Goal: Task Accomplishment & Management: Manage account settings

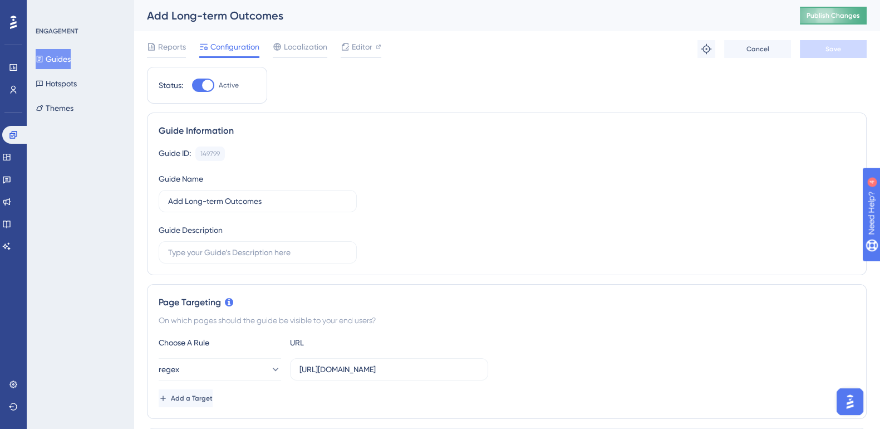
click at [829, 11] on span "Publish Changes" at bounding box center [832, 15] width 53 height 9
click at [61, 52] on button "Guides" at bounding box center [53, 59] width 35 height 20
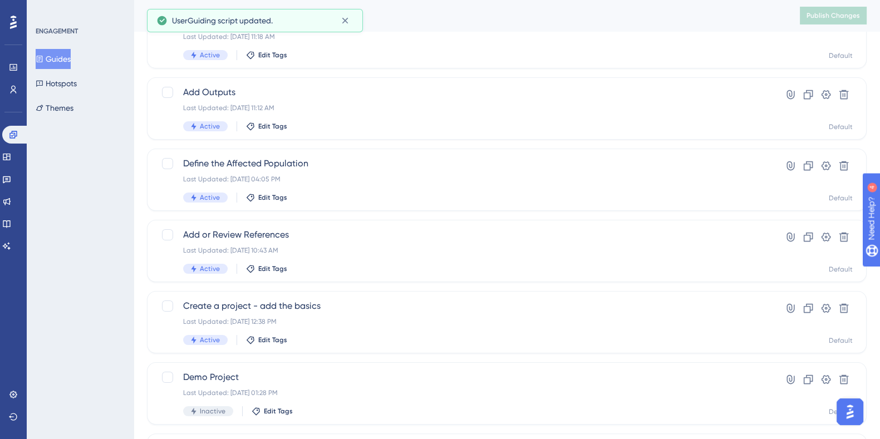
scroll to position [244, 0]
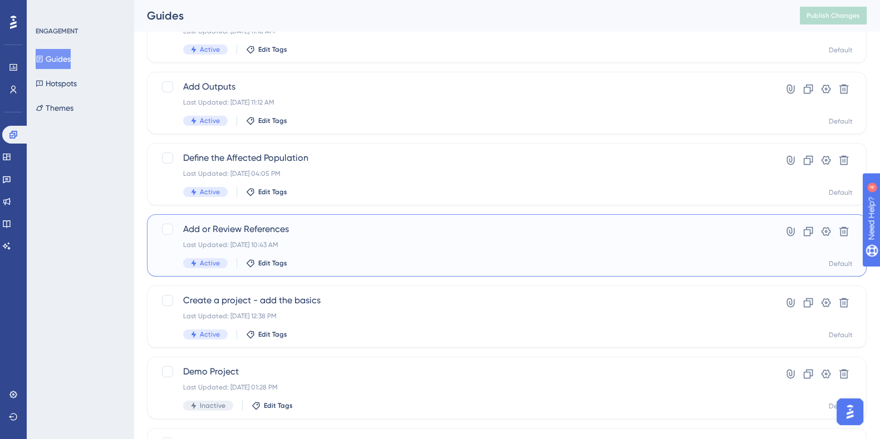
click at [238, 223] on span "Add or Review References" at bounding box center [462, 229] width 558 height 13
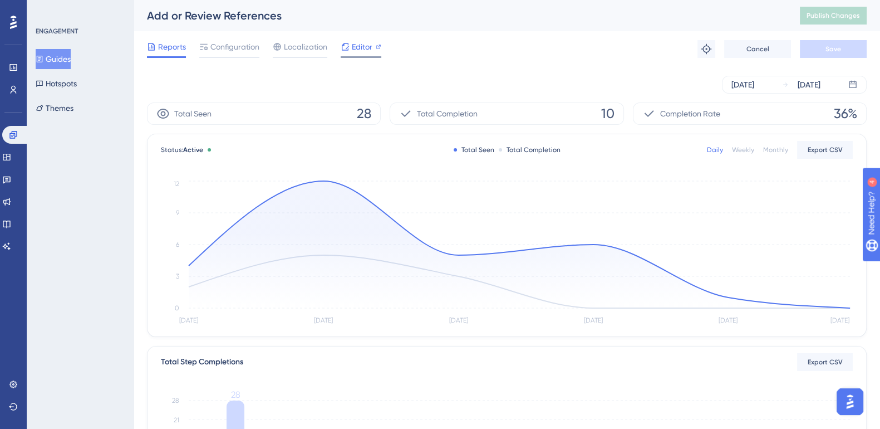
click at [362, 51] on span "Editor" at bounding box center [362, 46] width 21 height 13
click at [67, 77] on button "Hotspots" at bounding box center [56, 83] width 41 height 20
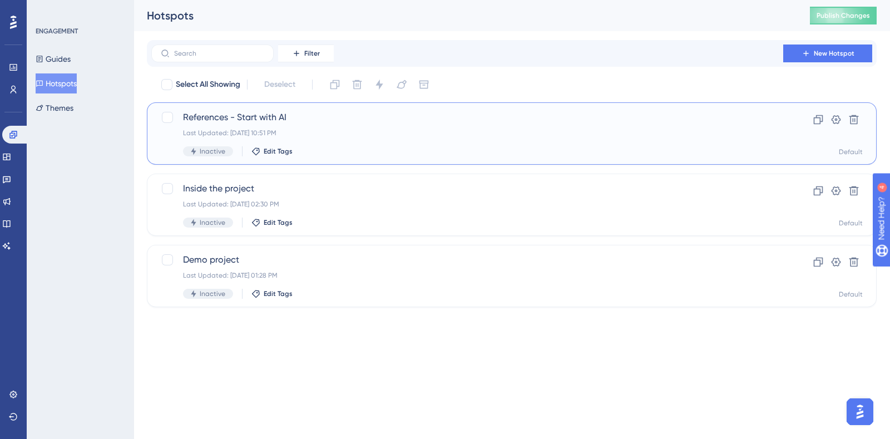
click at [260, 116] on span "References - Start with AI" at bounding box center [467, 117] width 569 height 13
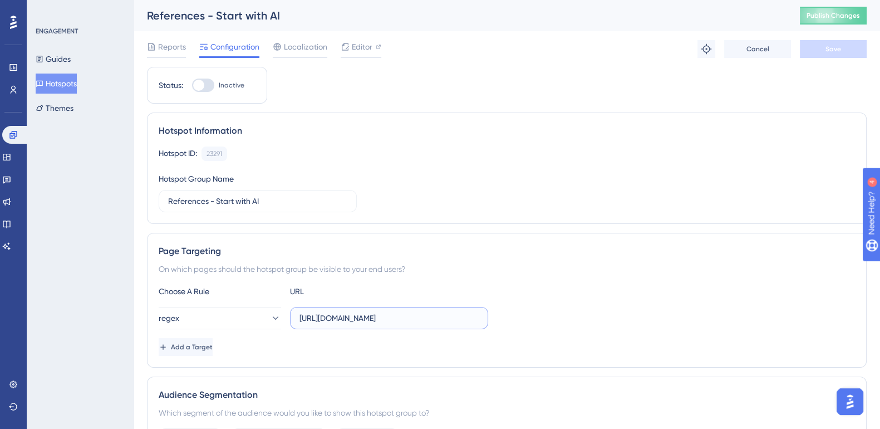
click at [395, 323] on input "https://impact-dev.ruralsenses.com/projects/*/references" at bounding box center [388, 318] width 179 height 12
click at [408, 322] on input "https://impact-dev.ruralsenses.com/projects/*/references" at bounding box center [388, 318] width 179 height 12
paste input "https://impact-dev.ruralsenses.com/projects/(.*)/references"
type input "https://impact-dev.ruralsenses.com/projects/(.*)/references"
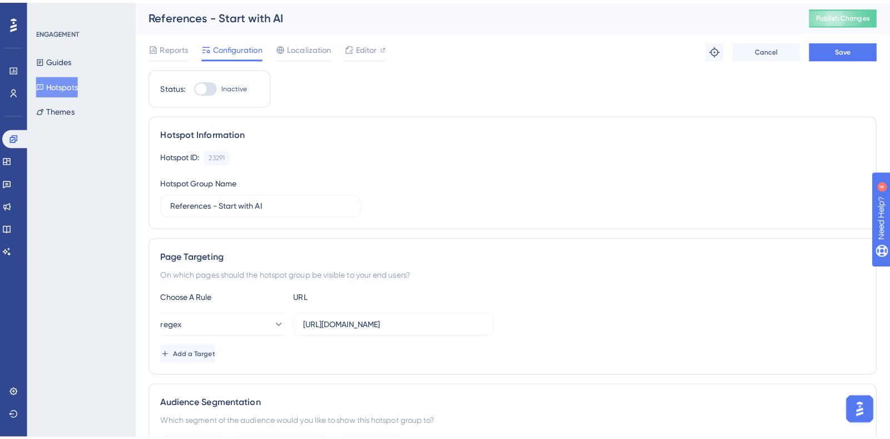
scroll to position [0, 0]
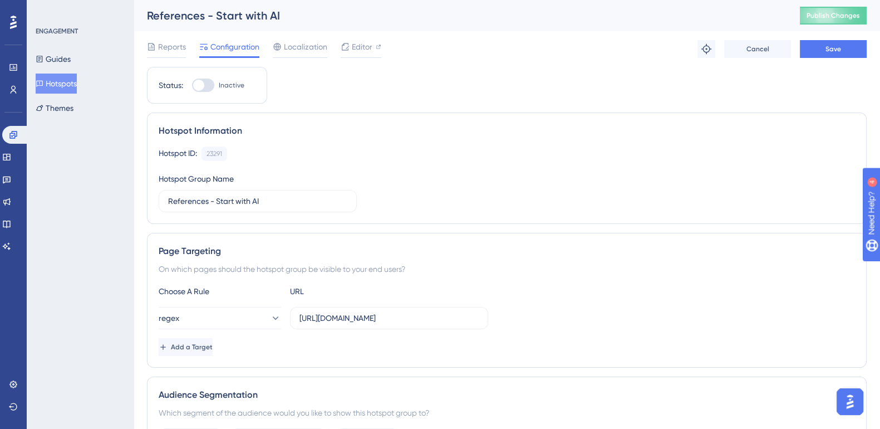
click at [825, 39] on div "Reports Configuration Localization Editor Troubleshoot Cancel Save" at bounding box center [507, 49] width 720 height 36
click at [826, 45] on span "Save" at bounding box center [833, 49] width 16 height 9
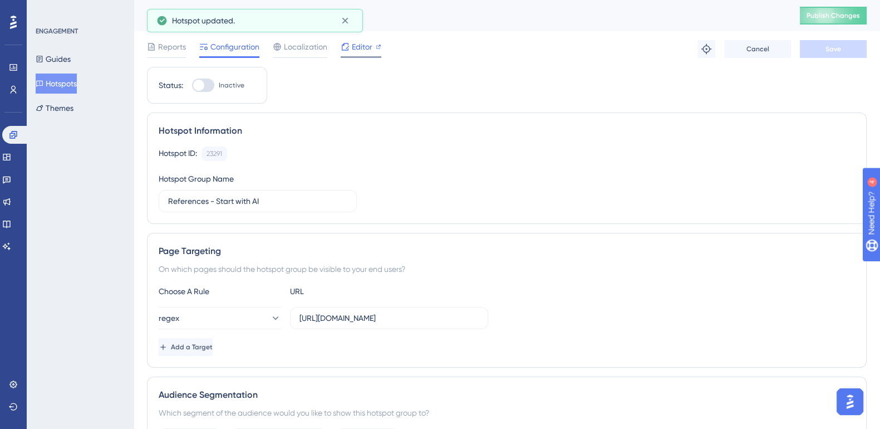
click at [367, 40] on span "Editor" at bounding box center [362, 46] width 21 height 13
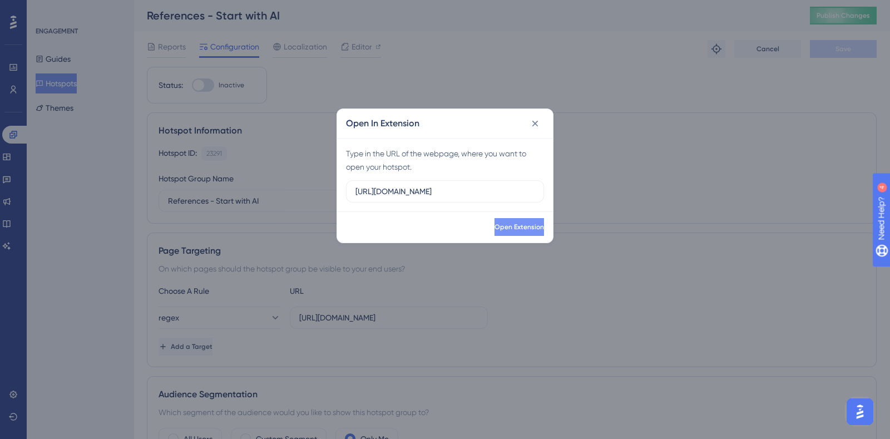
scroll to position [0, 37]
type input "https://impact-dev.ruralsenses.com/projects/(.*)/references"
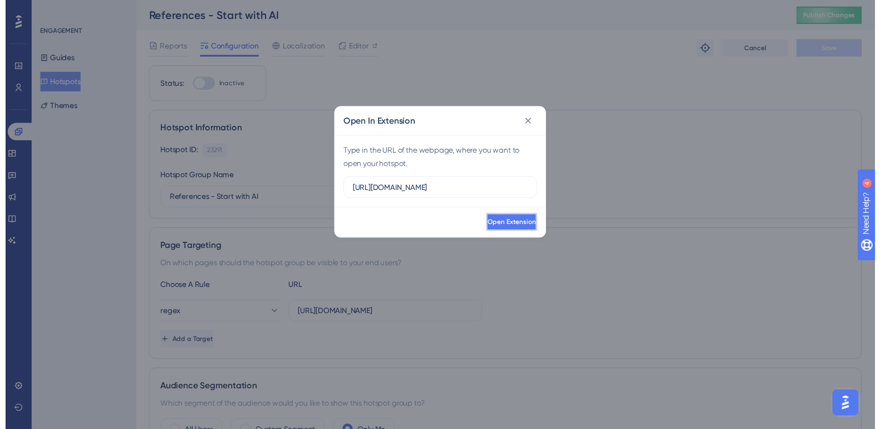
scroll to position [0, 0]
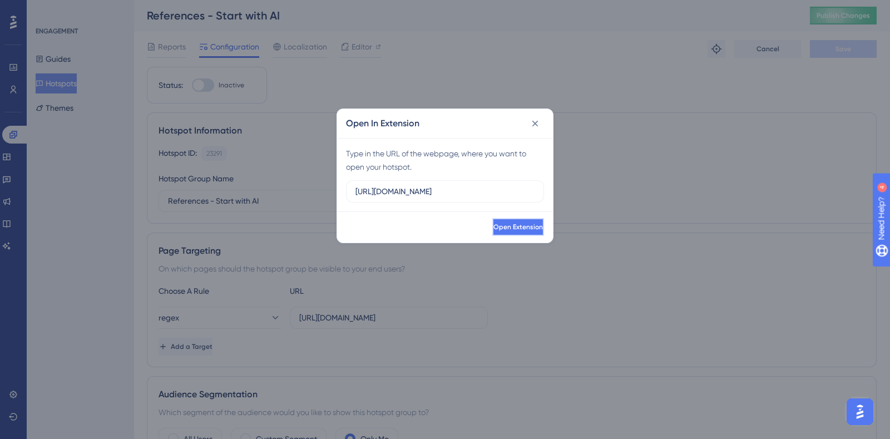
click at [505, 223] on span "Open Extension" at bounding box center [519, 227] width 50 height 9
click at [494, 193] on input "https://impact-dev.ruralsenses.com/projects/(.*)/references" at bounding box center [445, 191] width 179 height 12
click at [538, 121] on icon at bounding box center [535, 123] width 11 height 11
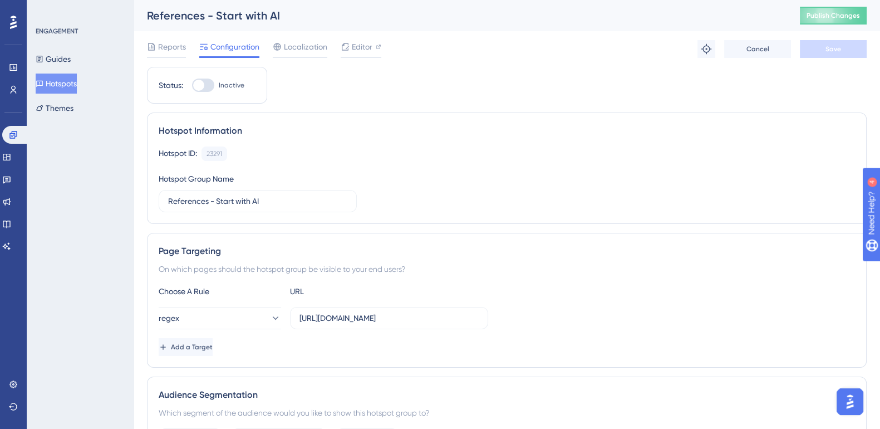
click at [194, 84] on div at bounding box center [198, 85] width 11 height 11
click at [192, 85] on input "Inactive" at bounding box center [191, 85] width 1 height 1
checkbox input "true"
click at [849, 52] on button "Save" at bounding box center [833, 49] width 67 height 18
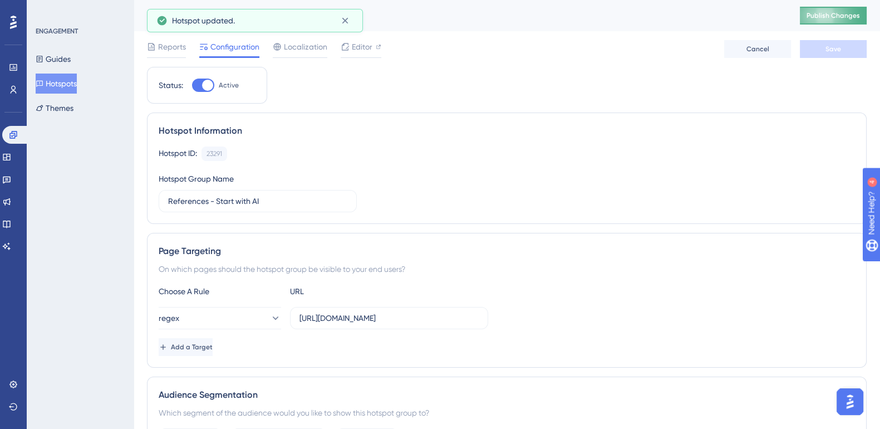
click at [849, 18] on span "Publish Changes" at bounding box center [832, 15] width 53 height 9
click at [50, 59] on button "Guides" at bounding box center [53, 59] width 35 height 20
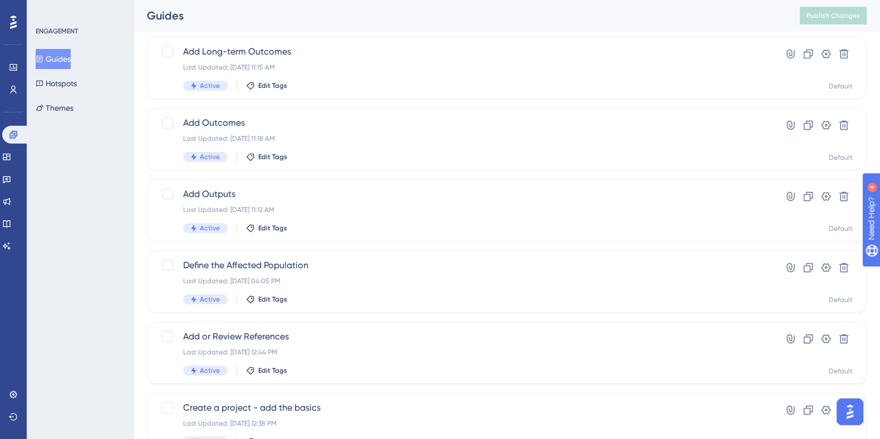
scroll to position [142, 0]
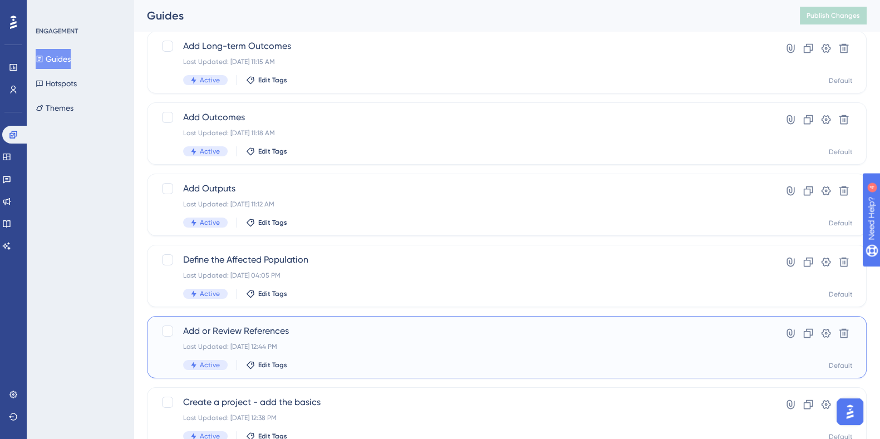
click at [263, 334] on span "Add or Review References" at bounding box center [462, 330] width 558 height 13
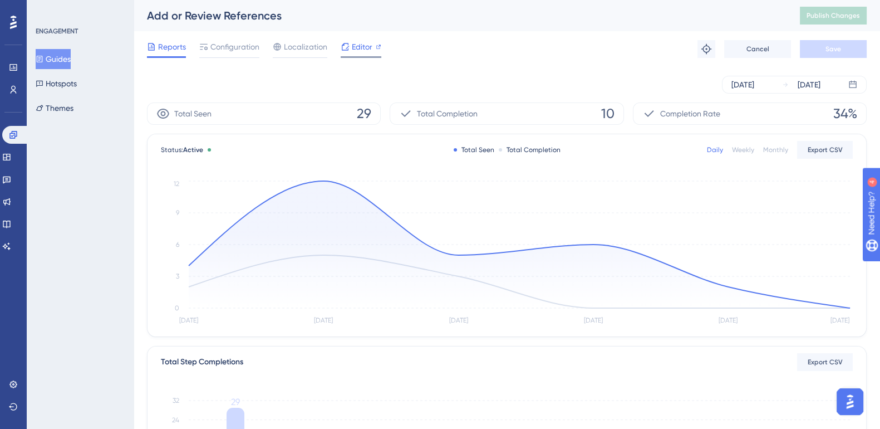
click at [361, 44] on span "Editor" at bounding box center [362, 46] width 21 height 13
click at [61, 84] on button "Hotspots" at bounding box center [56, 83] width 41 height 20
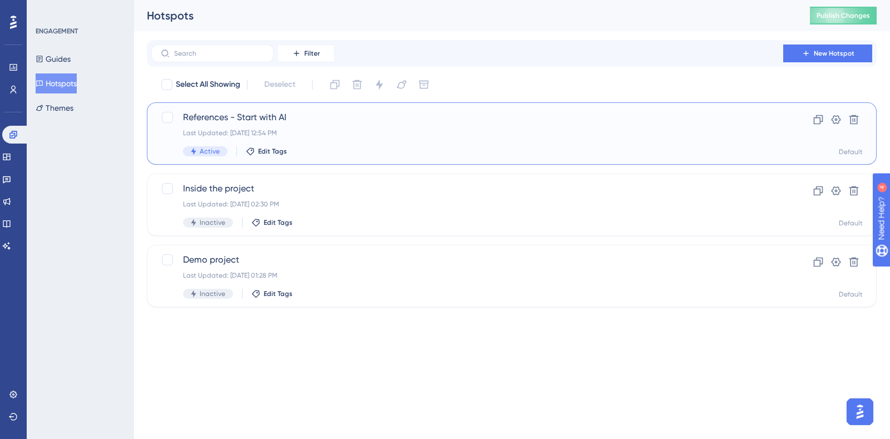
click at [274, 117] on span "References - Start with AI" at bounding box center [467, 117] width 569 height 13
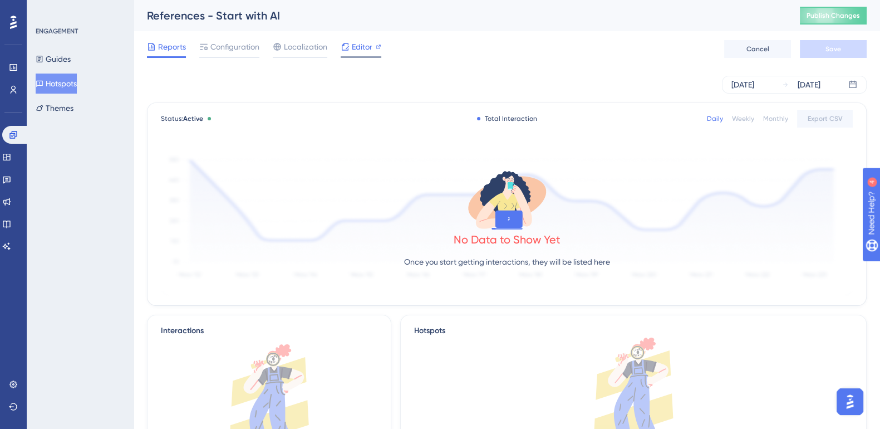
click at [362, 41] on span "Editor" at bounding box center [362, 46] width 21 height 13
click at [823, 13] on span "Publish Changes" at bounding box center [832, 15] width 53 height 9
click at [53, 62] on button "Guides" at bounding box center [53, 59] width 35 height 20
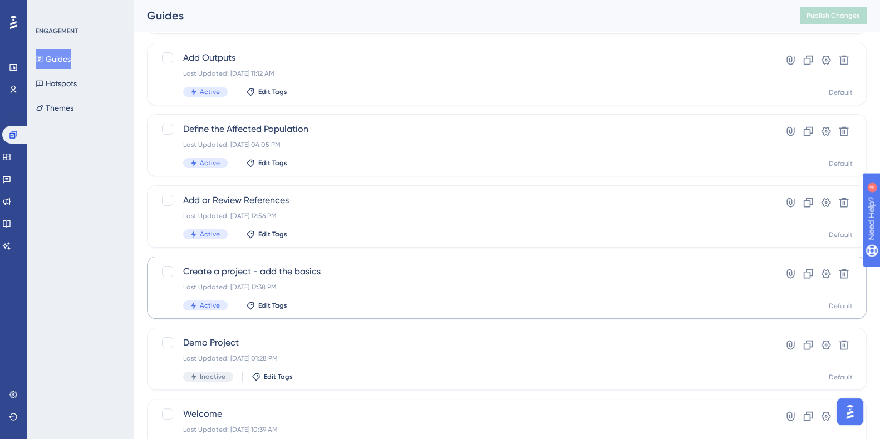
scroll to position [268, 0]
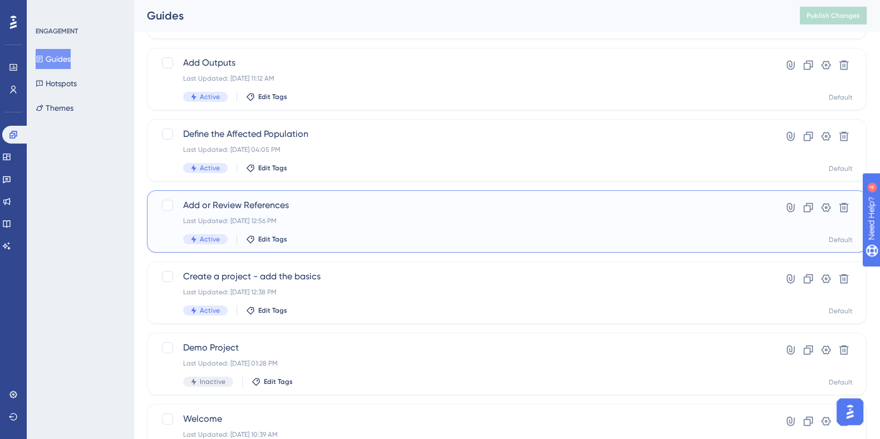
click at [248, 207] on span "Add or Review References" at bounding box center [462, 205] width 558 height 13
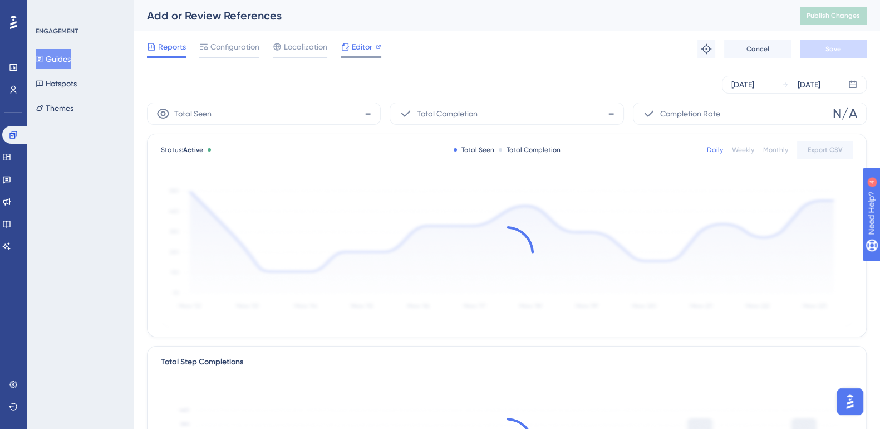
click at [368, 48] on span "Editor" at bounding box center [362, 46] width 21 height 13
